Goal: Task Accomplishment & Management: Complete application form

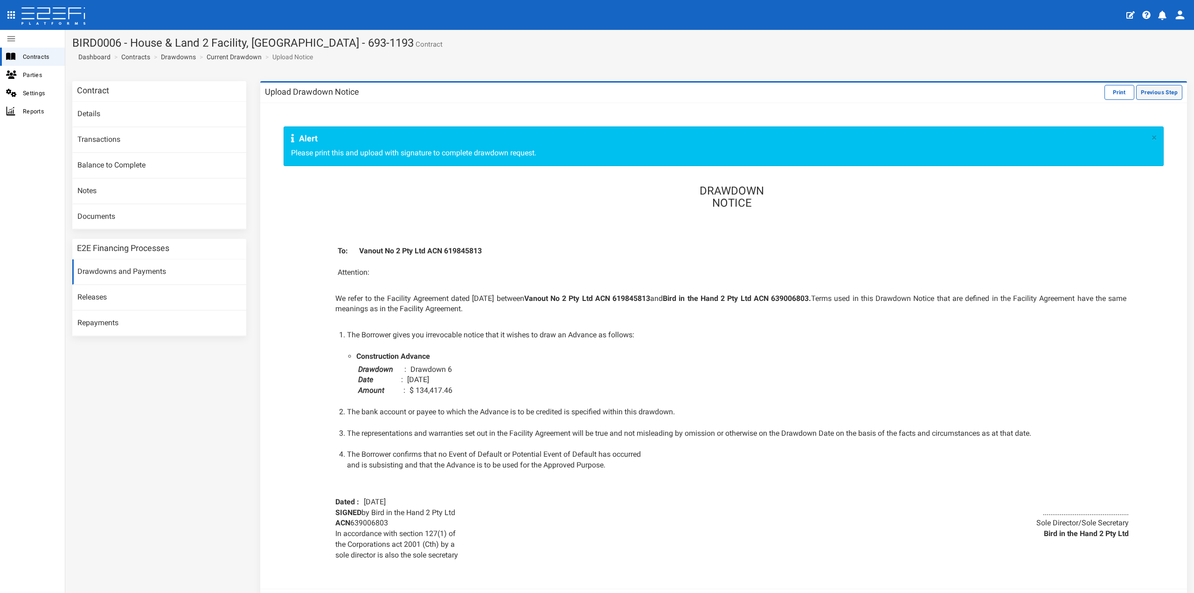
click at [1145, 89] on button "Previous Step" at bounding box center [1159, 92] width 46 height 15
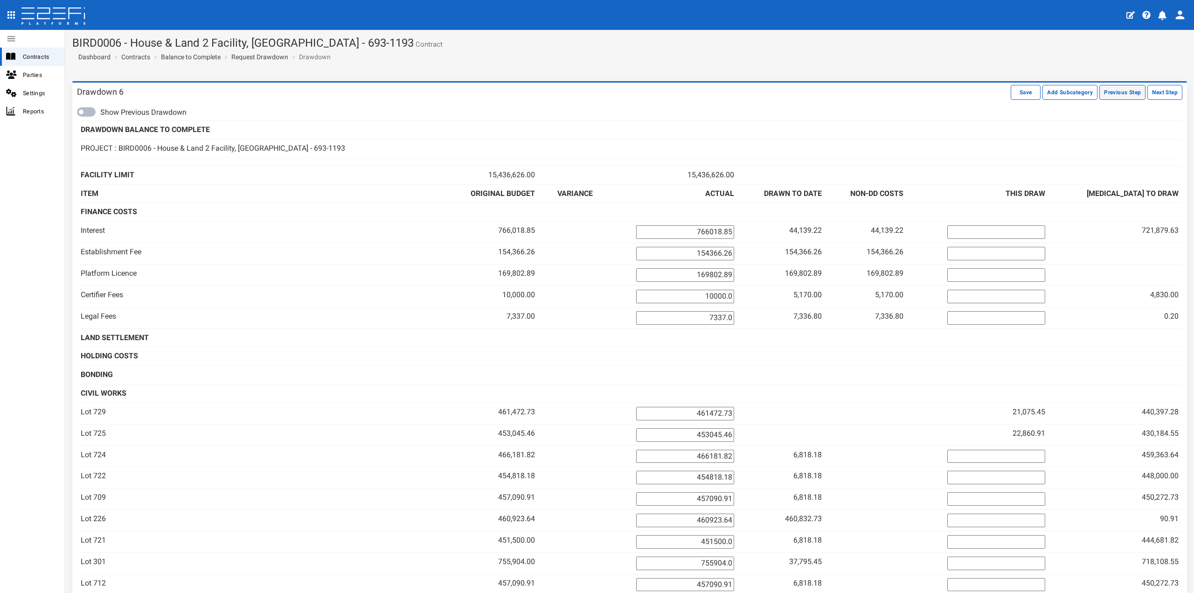
click at [1123, 94] on button "Previous Step" at bounding box center [1123, 92] width 46 height 15
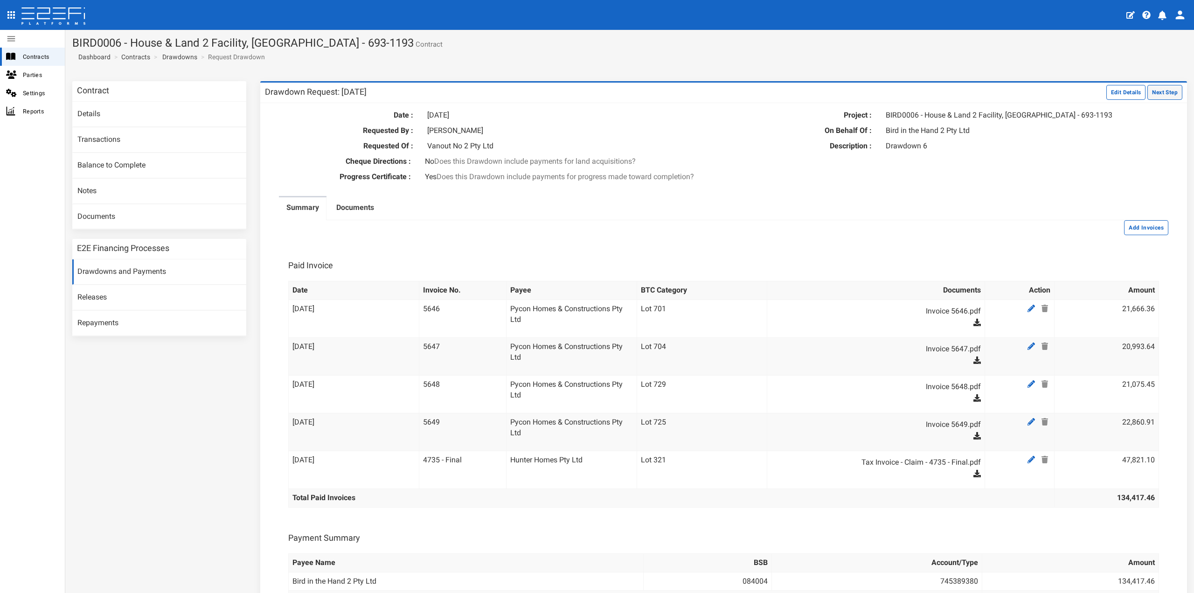
click at [1173, 90] on button "Next Step" at bounding box center [1165, 92] width 35 height 15
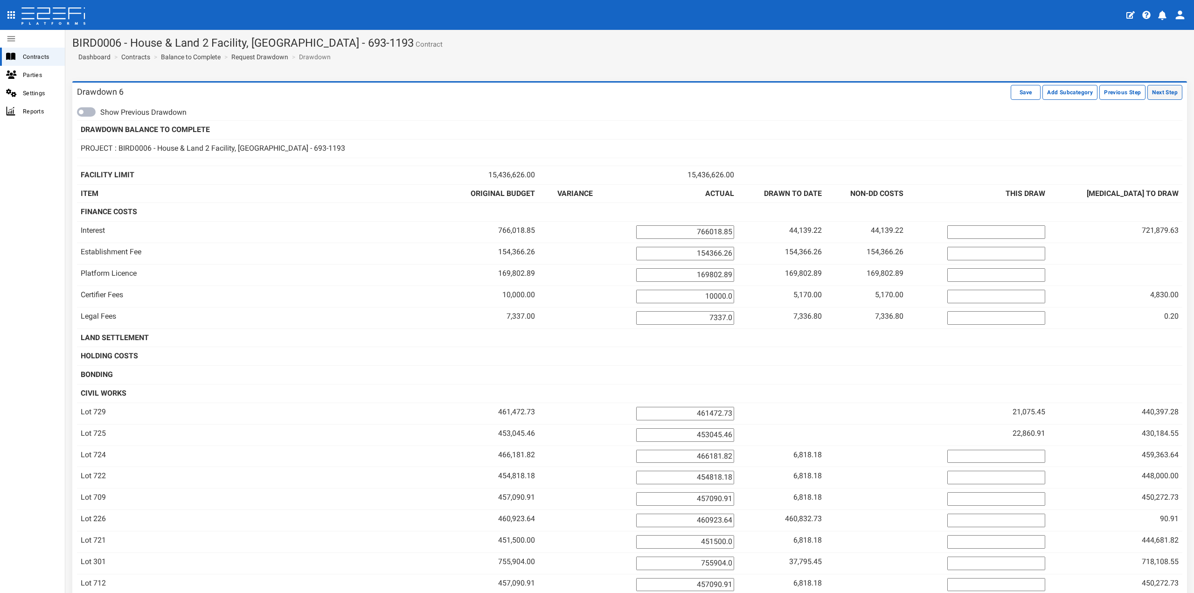
click at [1161, 91] on button "Next Step" at bounding box center [1165, 92] width 35 height 15
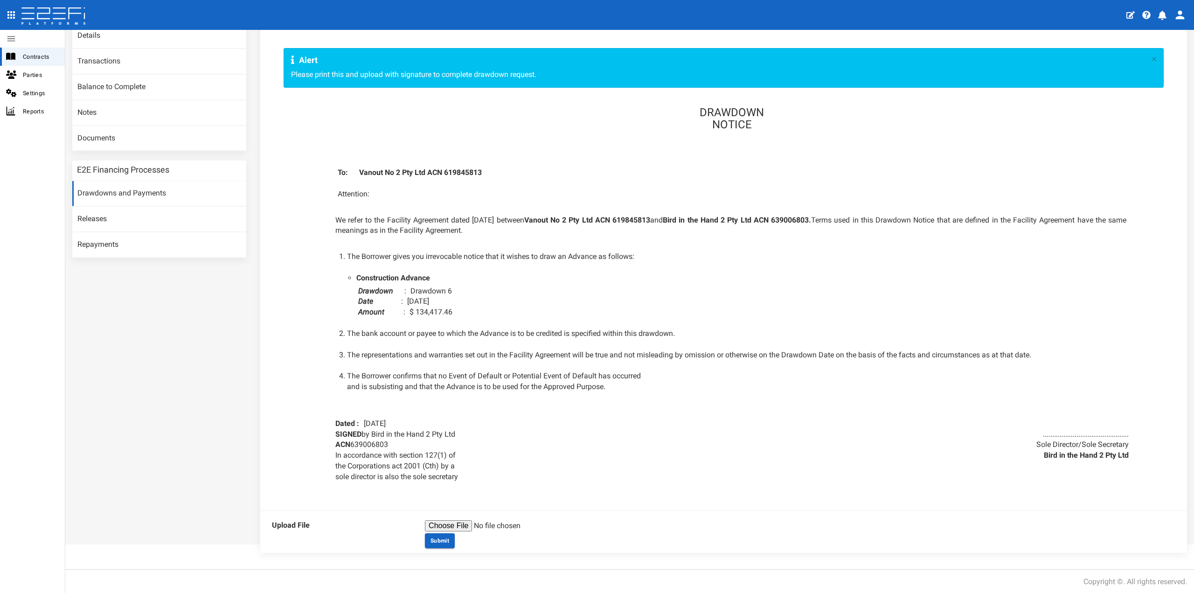
scroll to position [80, 0]
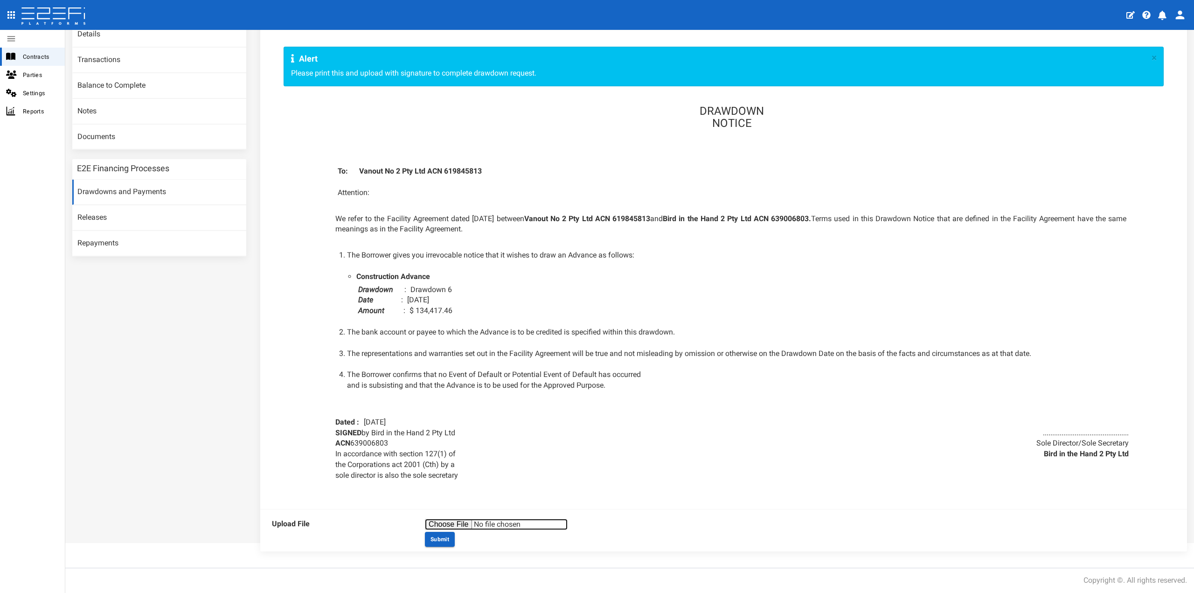
click at [462, 526] on input "file" at bounding box center [496, 524] width 143 height 11
type input "C:\fakepath\DOC300925-30092025143019.pdf"
click at [446, 537] on button "Submit" at bounding box center [440, 539] width 30 height 15
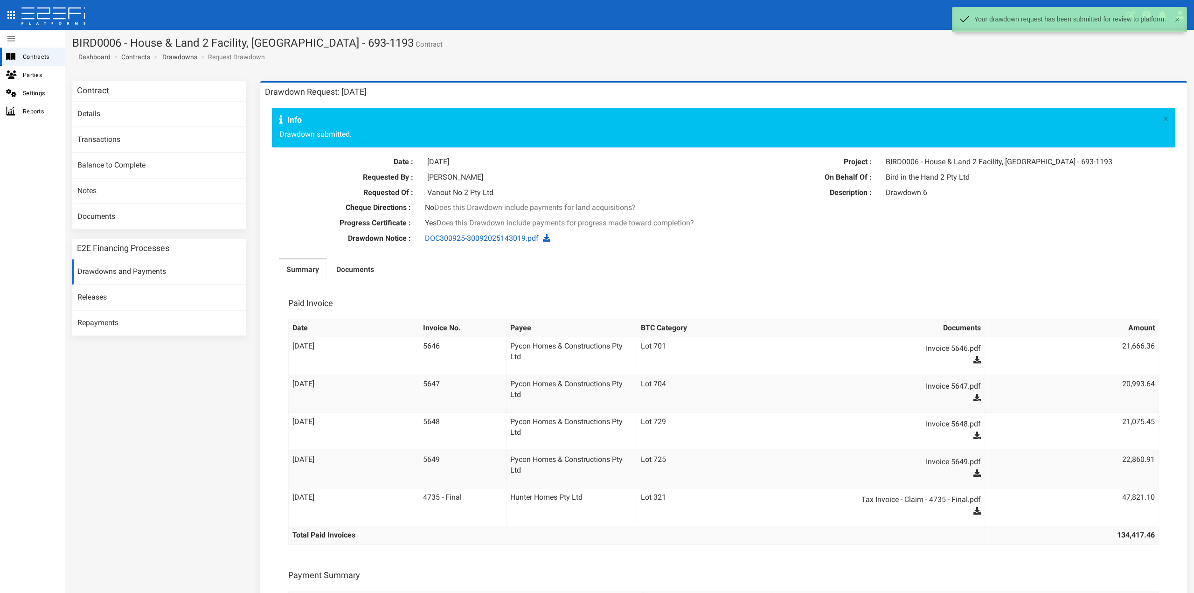
click at [520, 63] on section "BIRD0006 - House & Land 2 Facility, [GEOGRAPHIC_DATA] - 693-1193 Contract Dashb…" at bounding box center [629, 52] width 1129 height 44
click at [191, 59] on link "Drawdowns" at bounding box center [179, 56] width 35 height 9
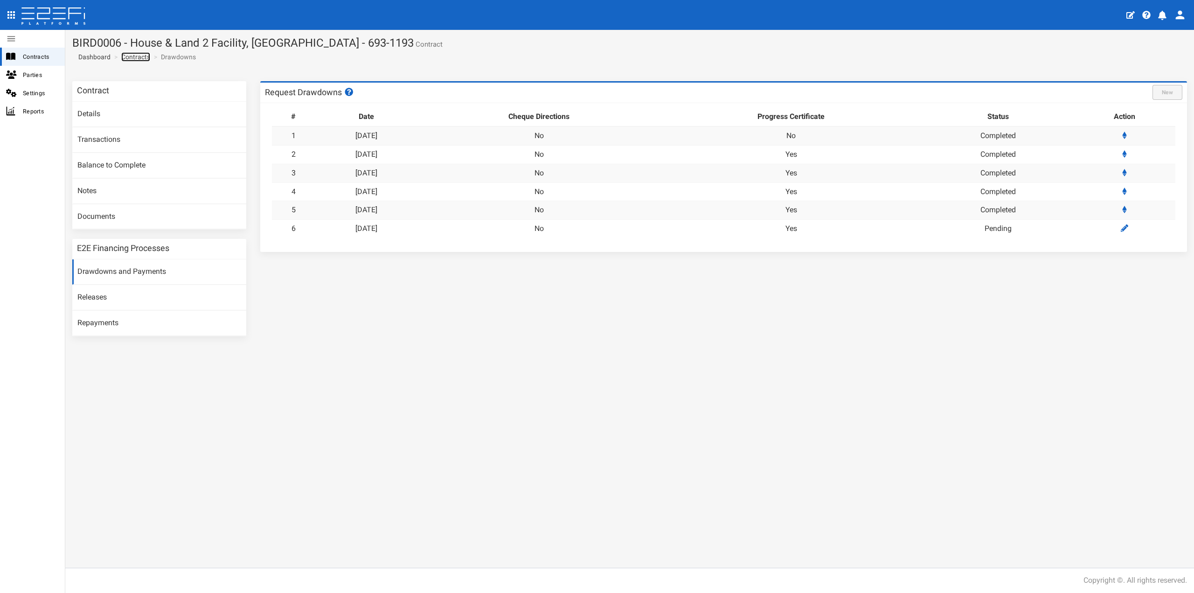
click at [141, 59] on link "Contracts" at bounding box center [135, 56] width 29 height 9
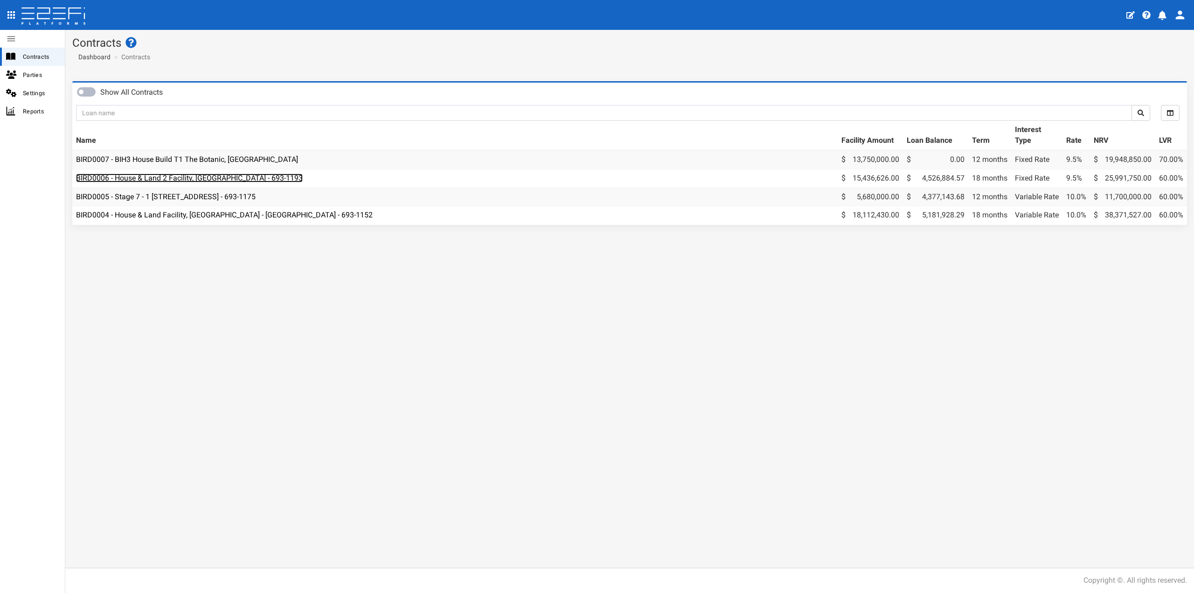
click at [199, 178] on link "BIRD0006 - House & Land 2 Facility, [GEOGRAPHIC_DATA] - 693-1193" at bounding box center [189, 178] width 227 height 9
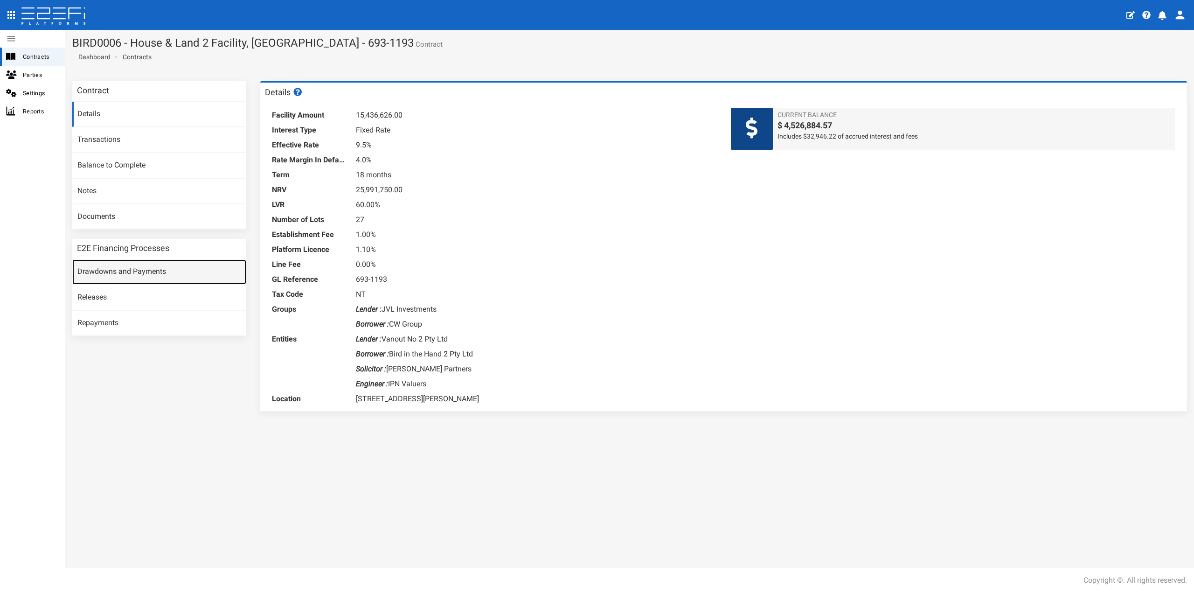
click at [149, 271] on link "Drawdowns and Payments" at bounding box center [159, 271] width 174 height 25
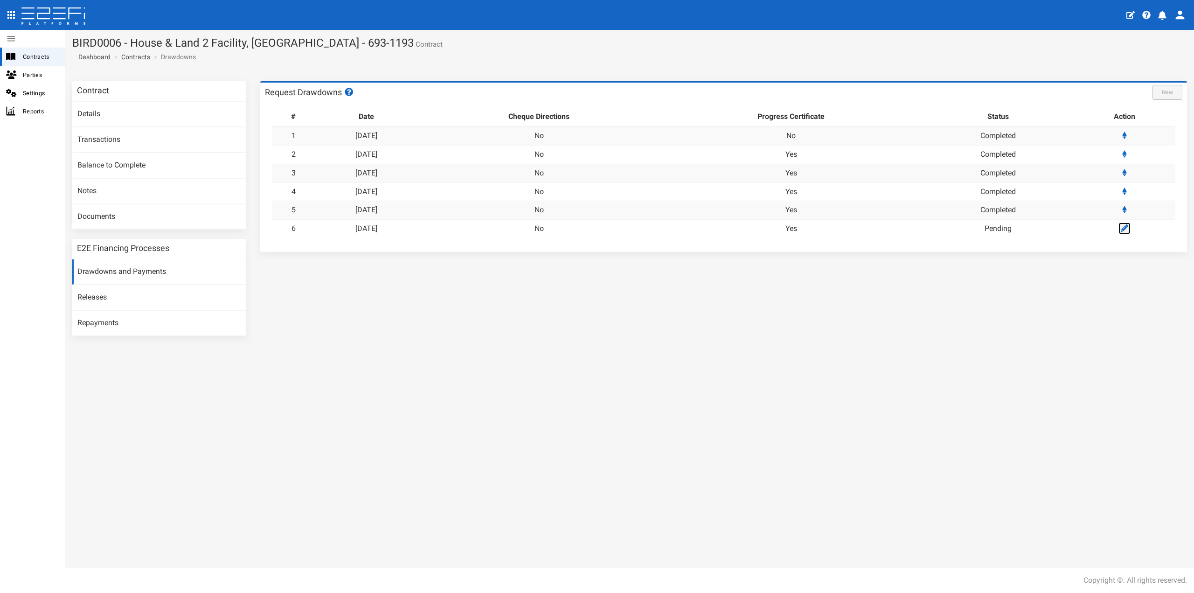
click at [1128, 227] on icon at bounding box center [1124, 227] width 7 height 7
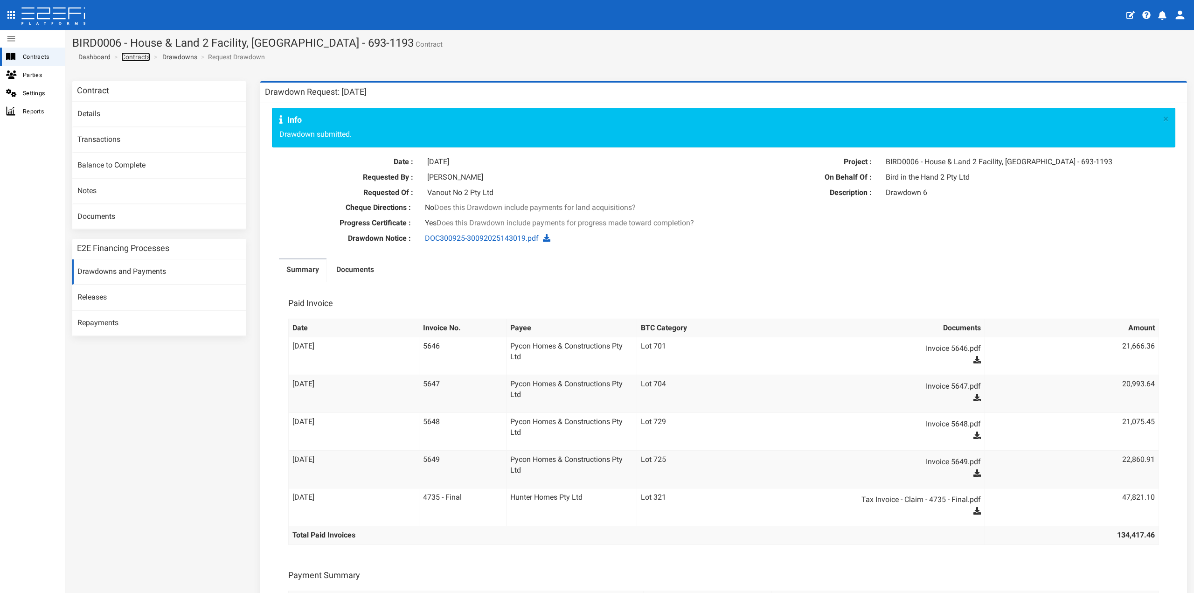
click at [143, 55] on link "Contracts" at bounding box center [135, 56] width 29 height 9
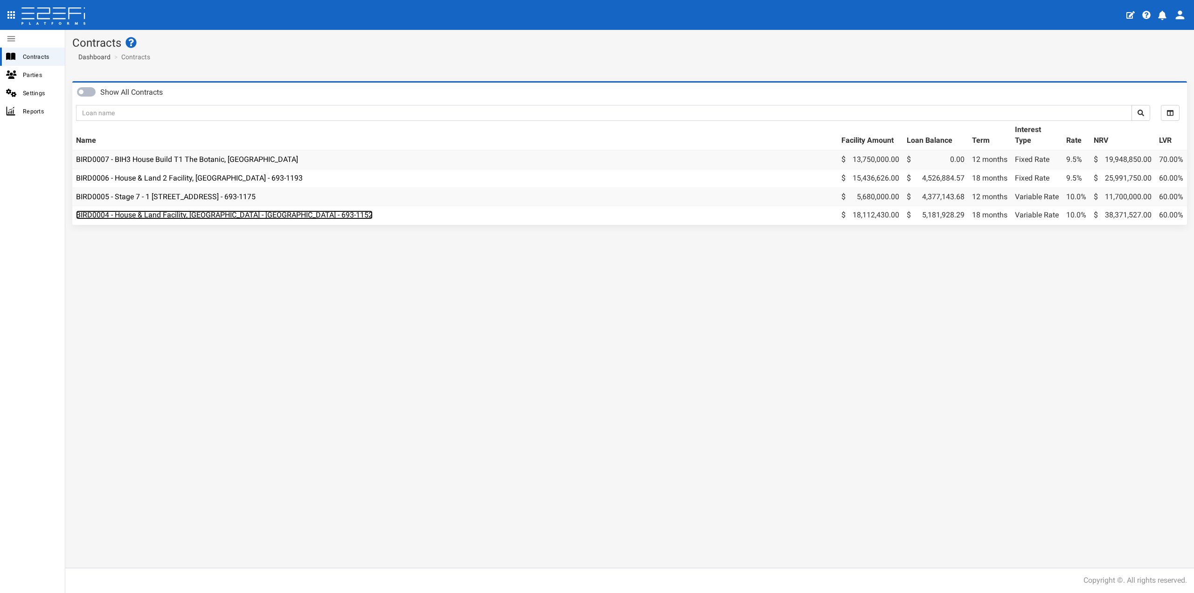
click at [157, 211] on link "BIRD0004 - House & Land Facility, [GEOGRAPHIC_DATA] - [GEOGRAPHIC_DATA] - 693-1…" at bounding box center [224, 214] width 297 height 9
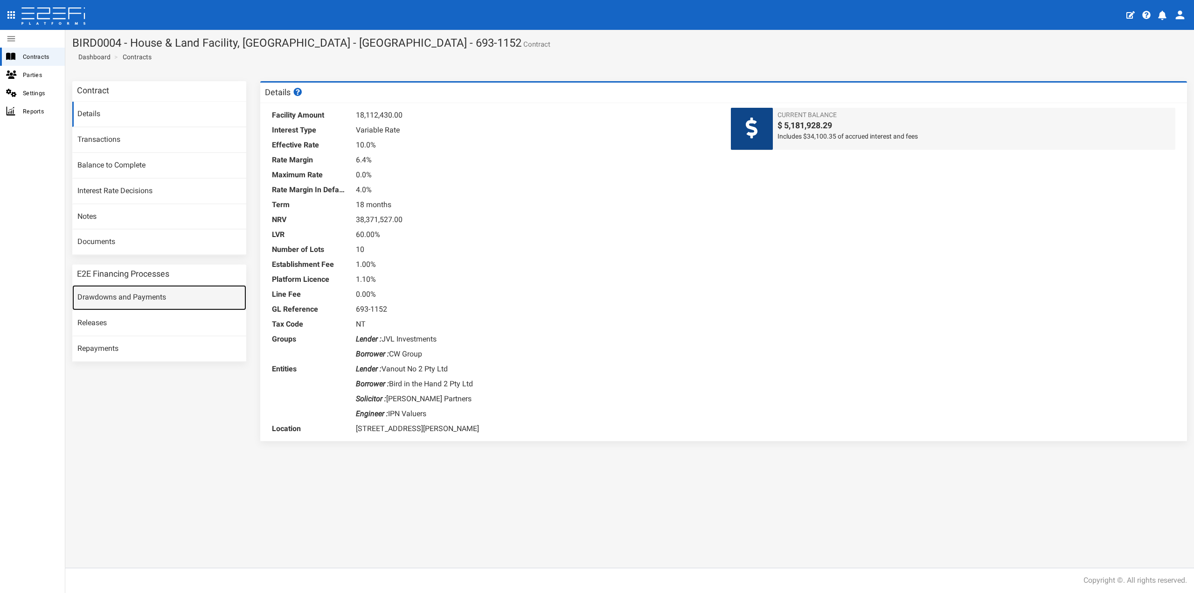
click at [147, 299] on link "Drawdowns and Payments" at bounding box center [159, 297] width 174 height 25
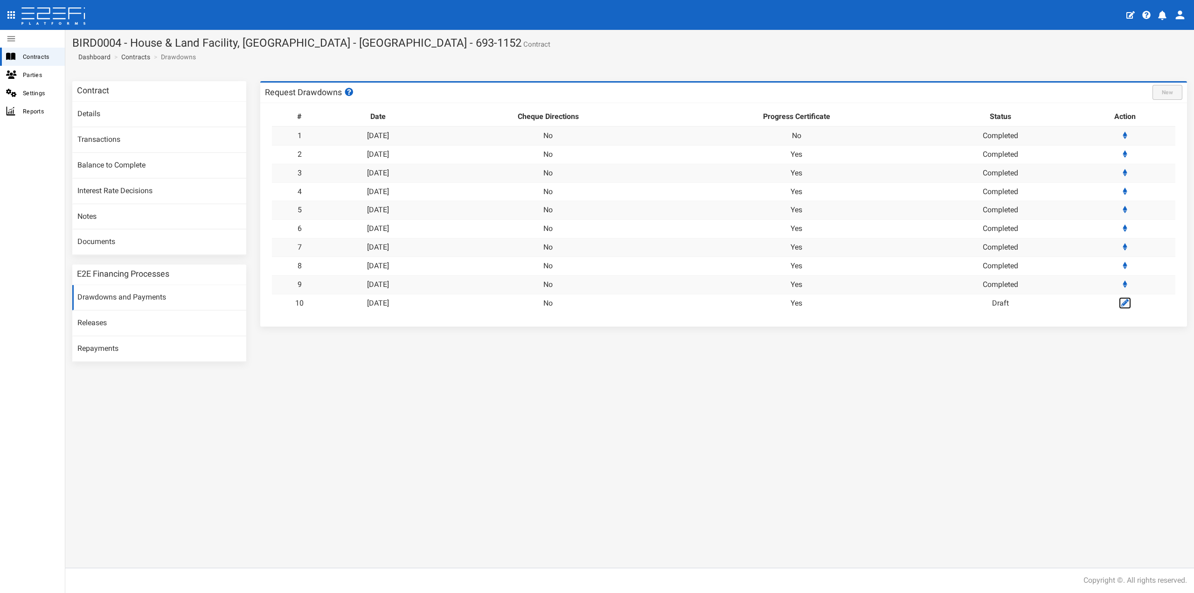
click at [1125, 301] on icon at bounding box center [1125, 302] width 7 height 7
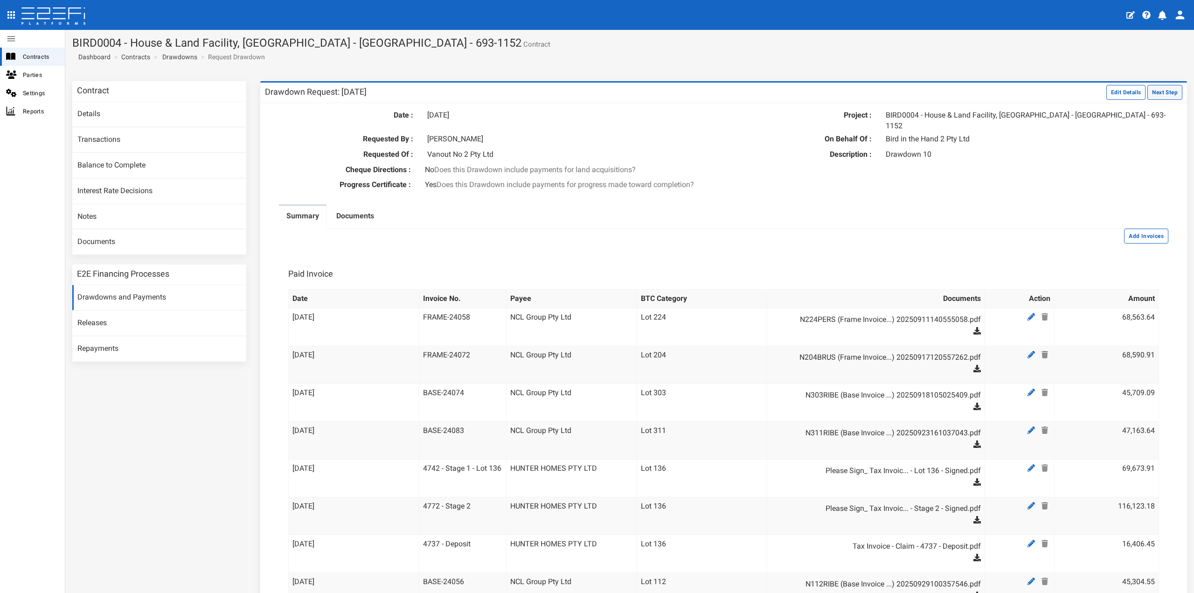
click at [1152, 91] on button "Next Step" at bounding box center [1165, 92] width 35 height 15
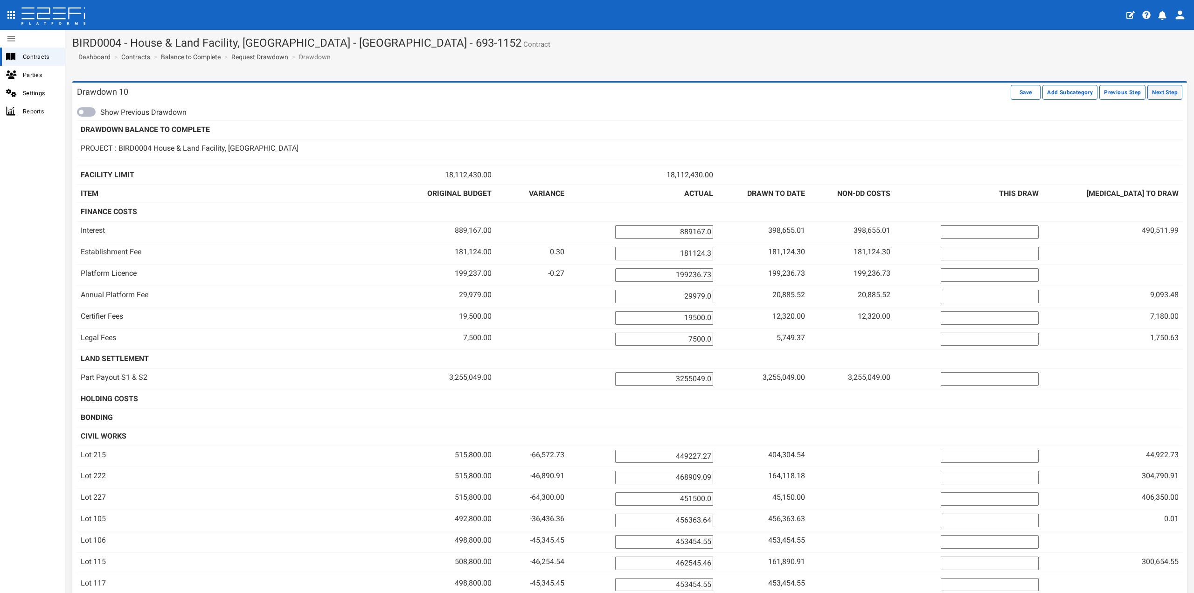
click at [1154, 91] on button "Next Step" at bounding box center [1165, 92] width 35 height 15
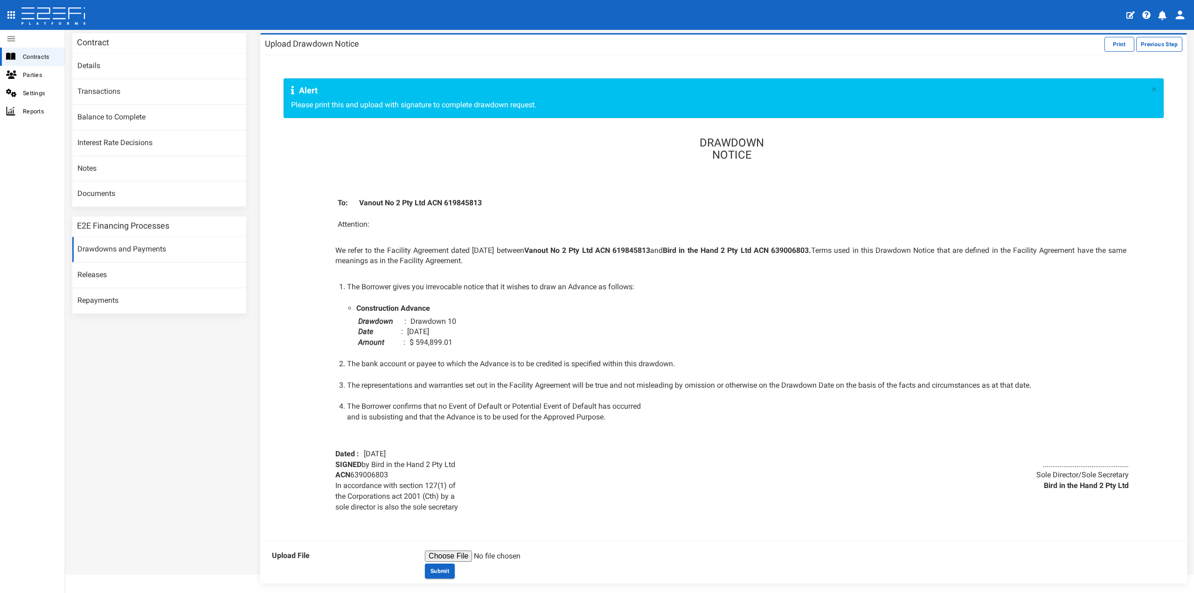
scroll to position [80, 0]
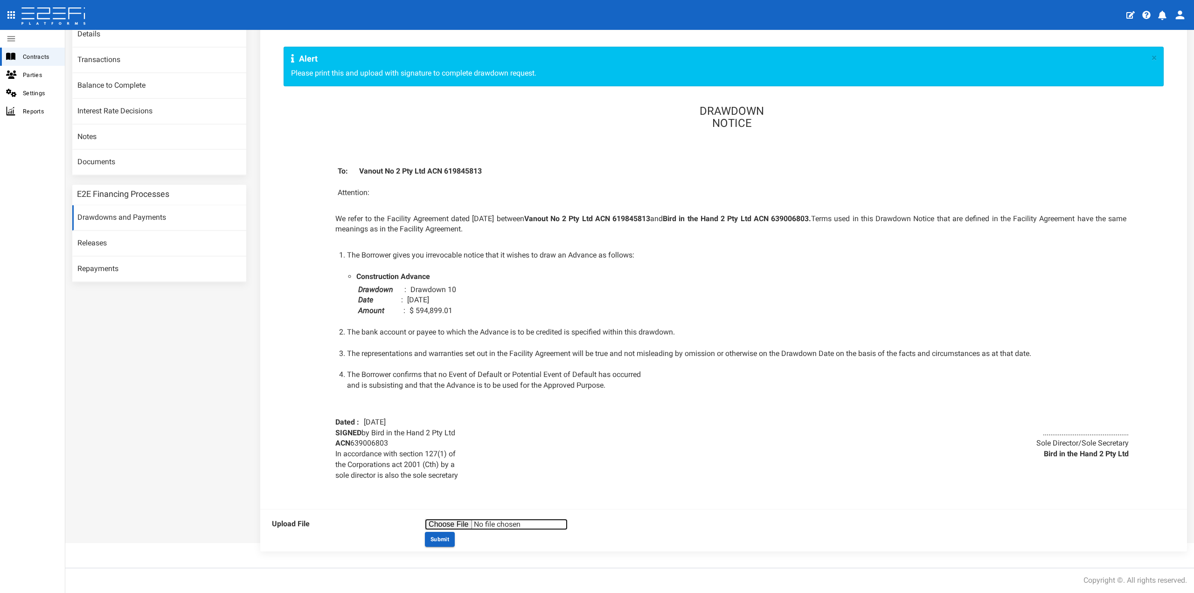
click at [459, 528] on input "file" at bounding box center [496, 524] width 143 height 11
type input "C:\fakepath\DOC300925-30092025143009.pdf"
click at [436, 540] on button "Submit" at bounding box center [440, 539] width 30 height 15
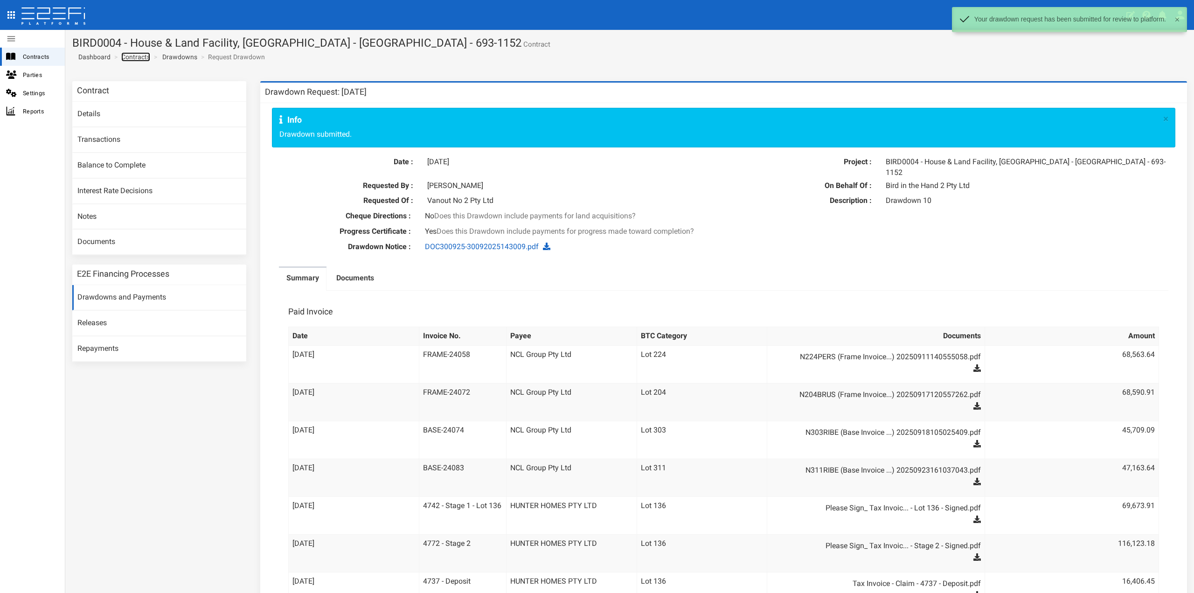
click at [139, 55] on link "Contracts" at bounding box center [135, 56] width 29 height 9
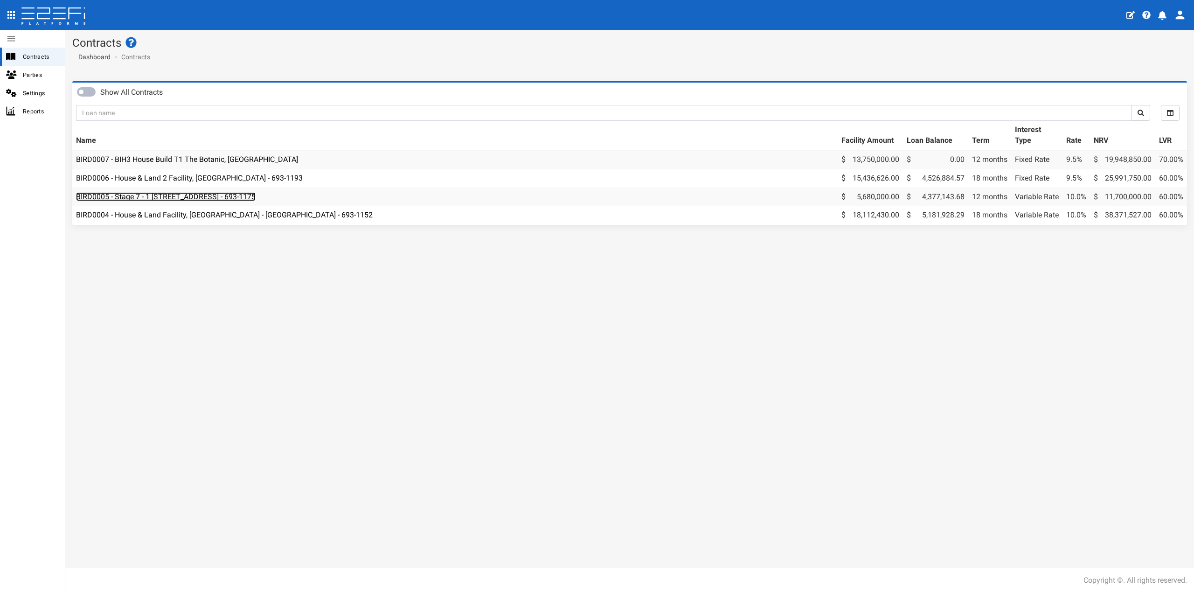
click at [178, 193] on link "BIRD0005 - Stage 7 - 1 [STREET_ADDRESS] - 693-1175" at bounding box center [166, 196] width 180 height 9
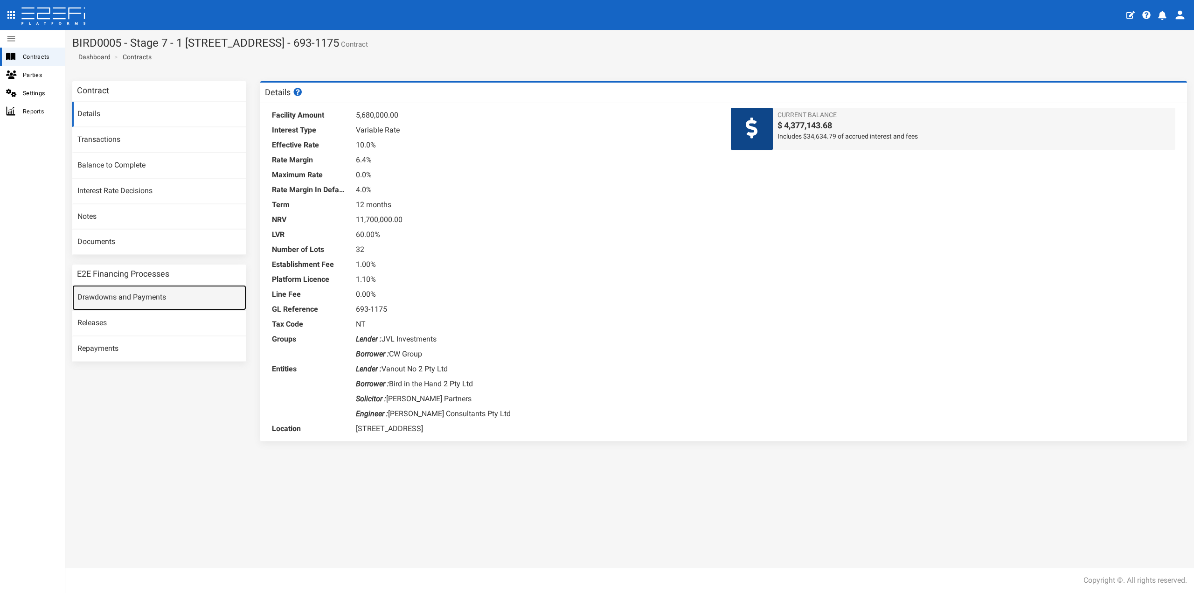
click at [141, 295] on link "Drawdowns and Payments" at bounding box center [159, 297] width 174 height 25
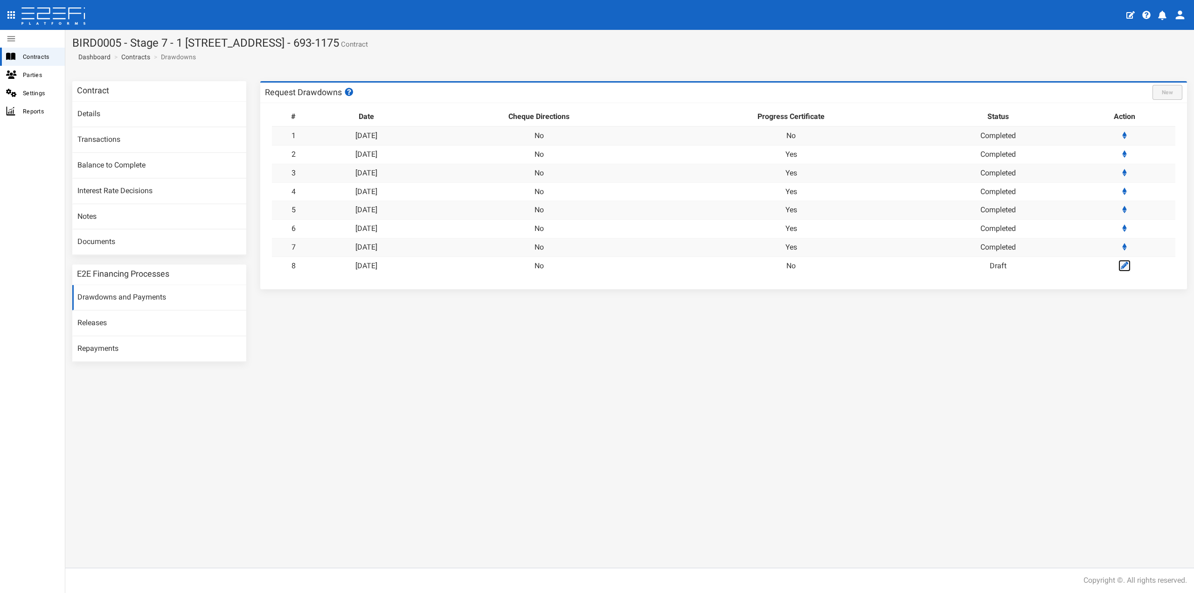
click at [1125, 269] on icon at bounding box center [1124, 265] width 7 height 7
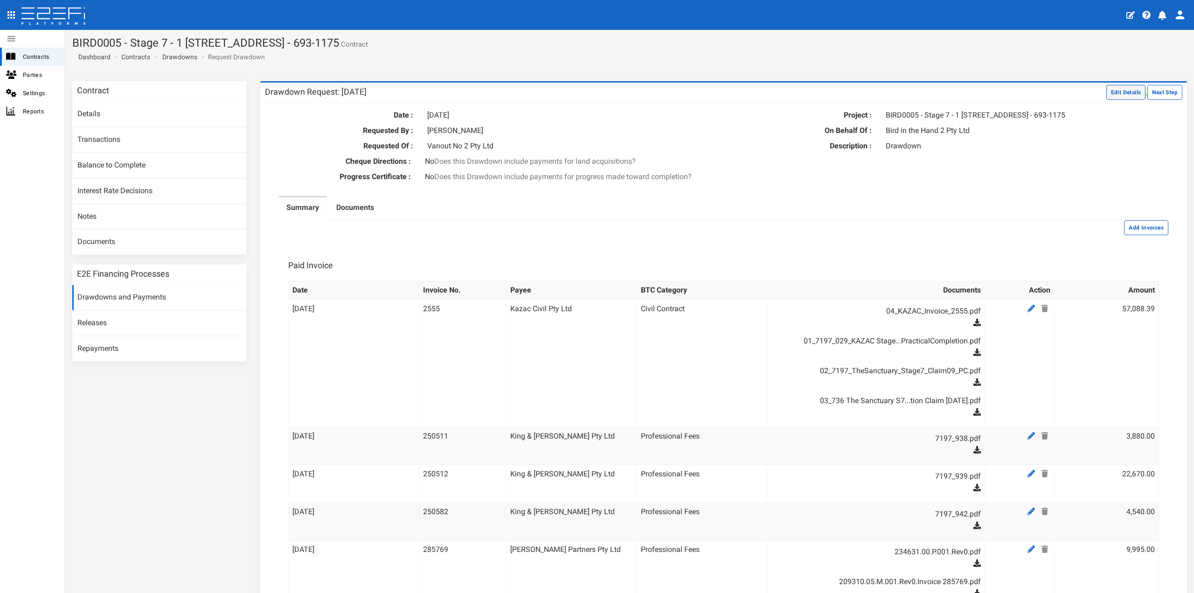
click at [1110, 91] on button "Edit Details" at bounding box center [1127, 92] width 40 height 15
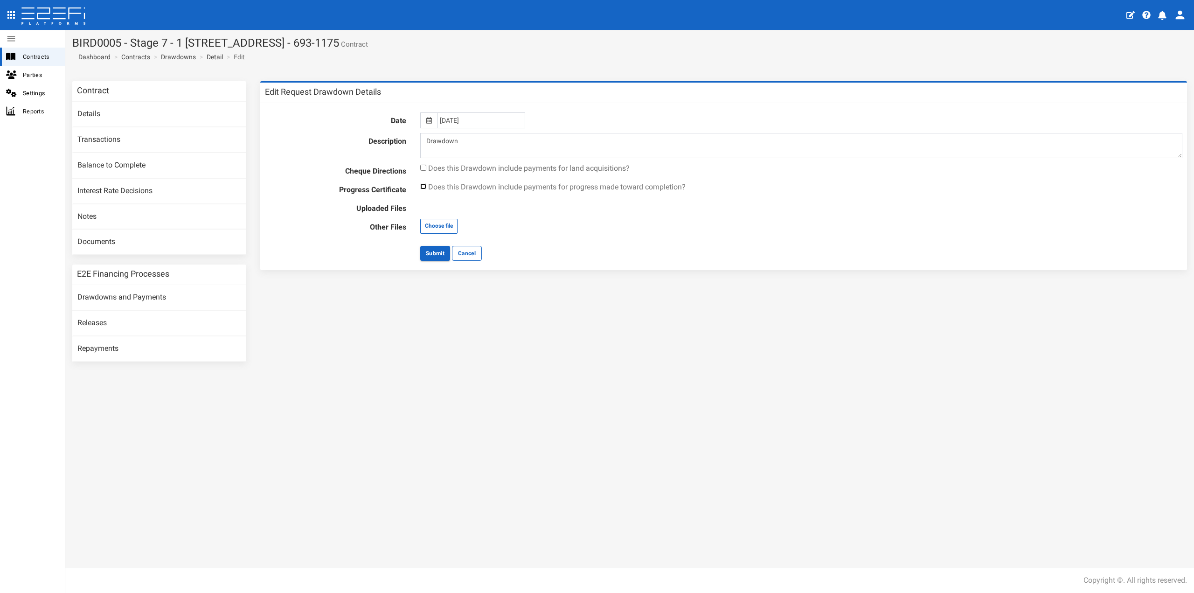
click at [424, 185] on input "checkbox" at bounding box center [423, 186] width 6 height 6
checkbox input "true"
click at [433, 255] on button "Submit" at bounding box center [435, 253] width 30 height 15
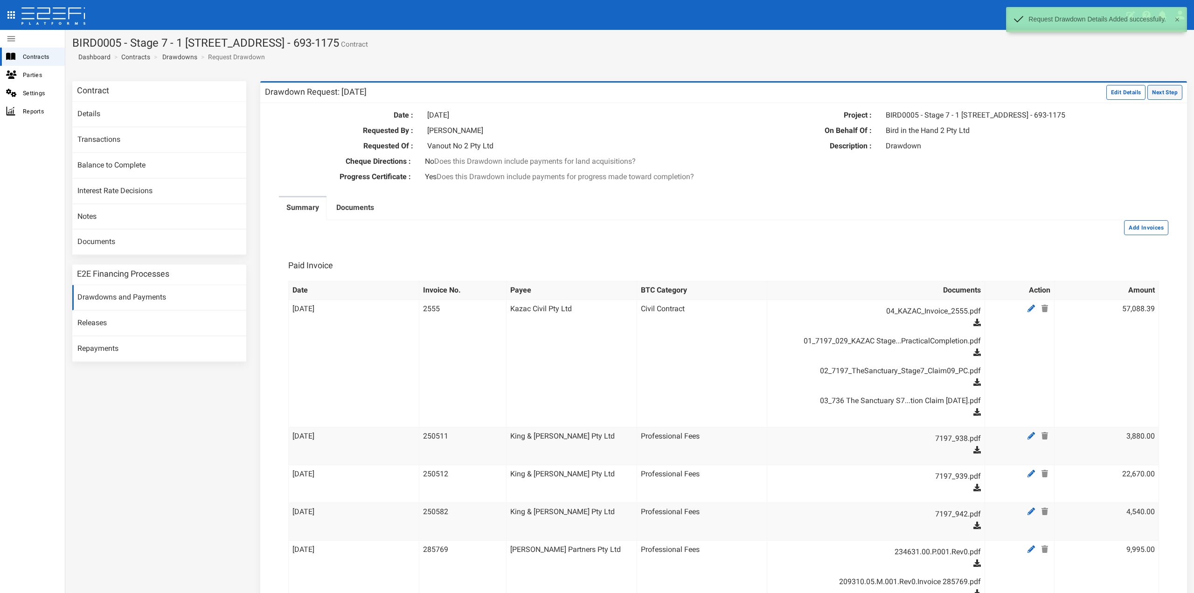
click at [1160, 89] on button "Next Step" at bounding box center [1165, 92] width 35 height 15
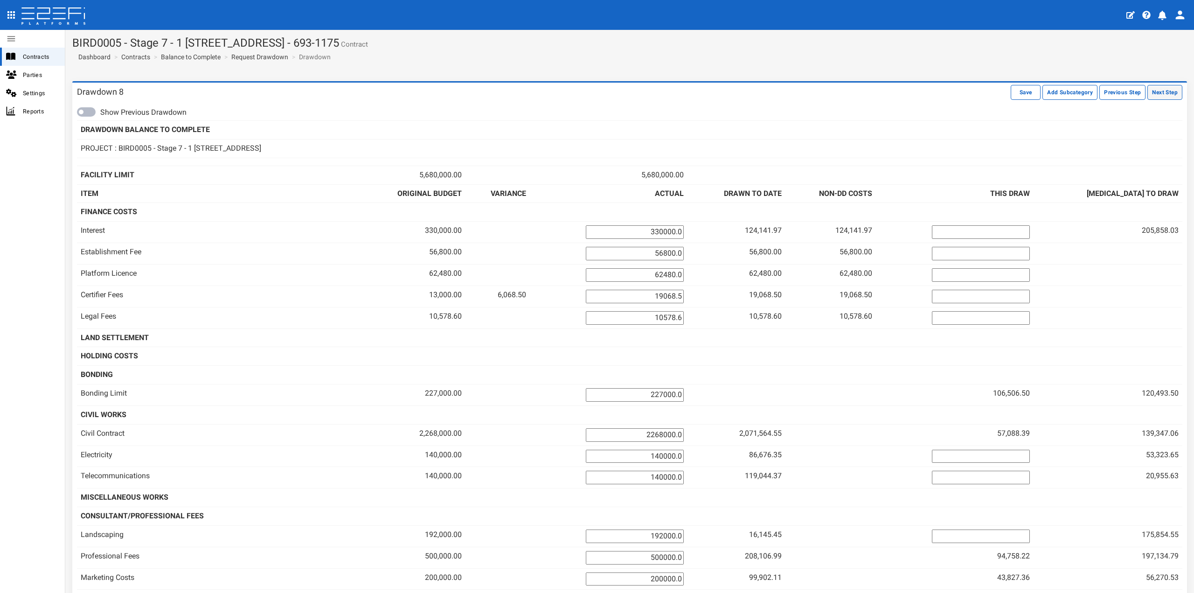
click at [1160, 91] on button "Next Step" at bounding box center [1165, 92] width 35 height 15
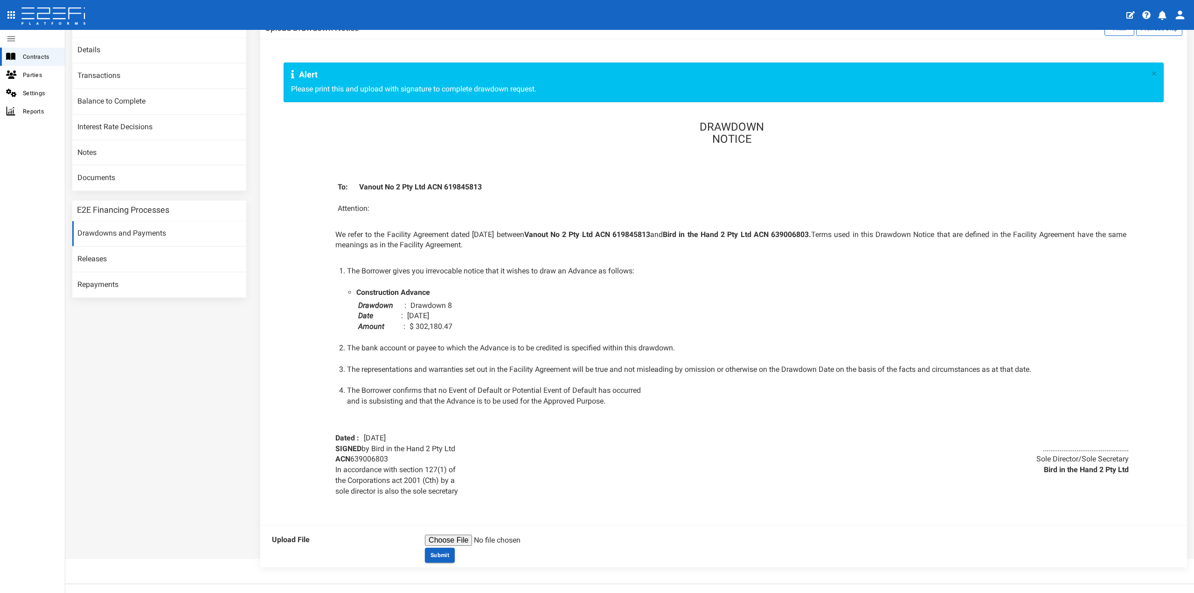
scroll to position [80, 0]
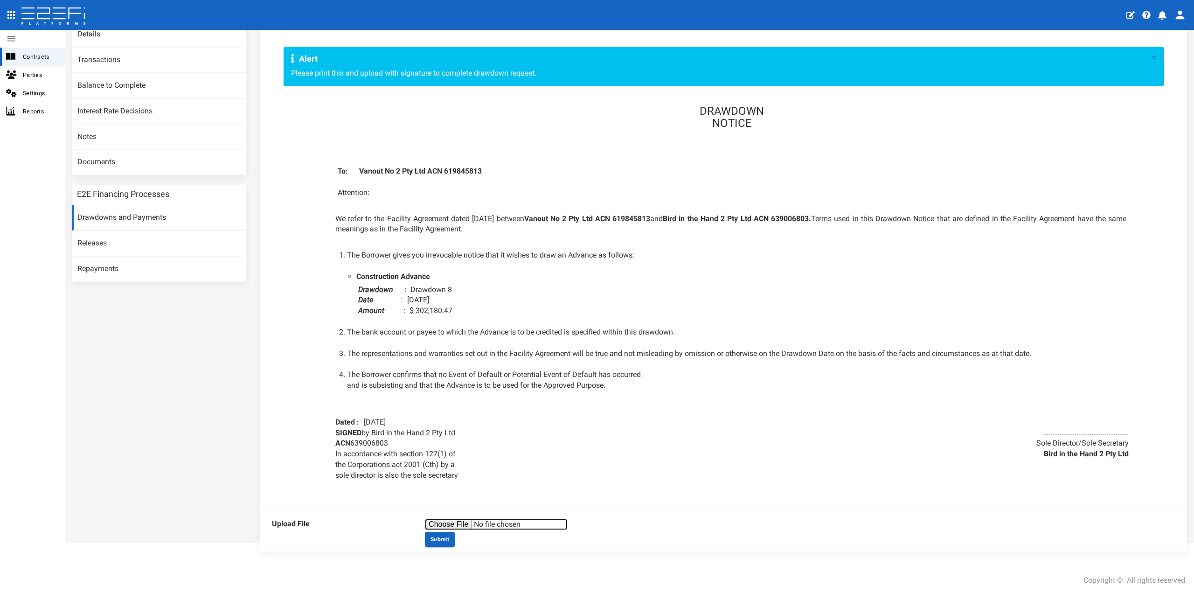
click at [456, 525] on input "file" at bounding box center [496, 524] width 143 height 11
type input "C:\fakepath\DOC300925-30092025143002.pdf"
click at [446, 541] on button "Submit" at bounding box center [440, 539] width 30 height 15
